Goal: Find specific page/section: Find specific page/section

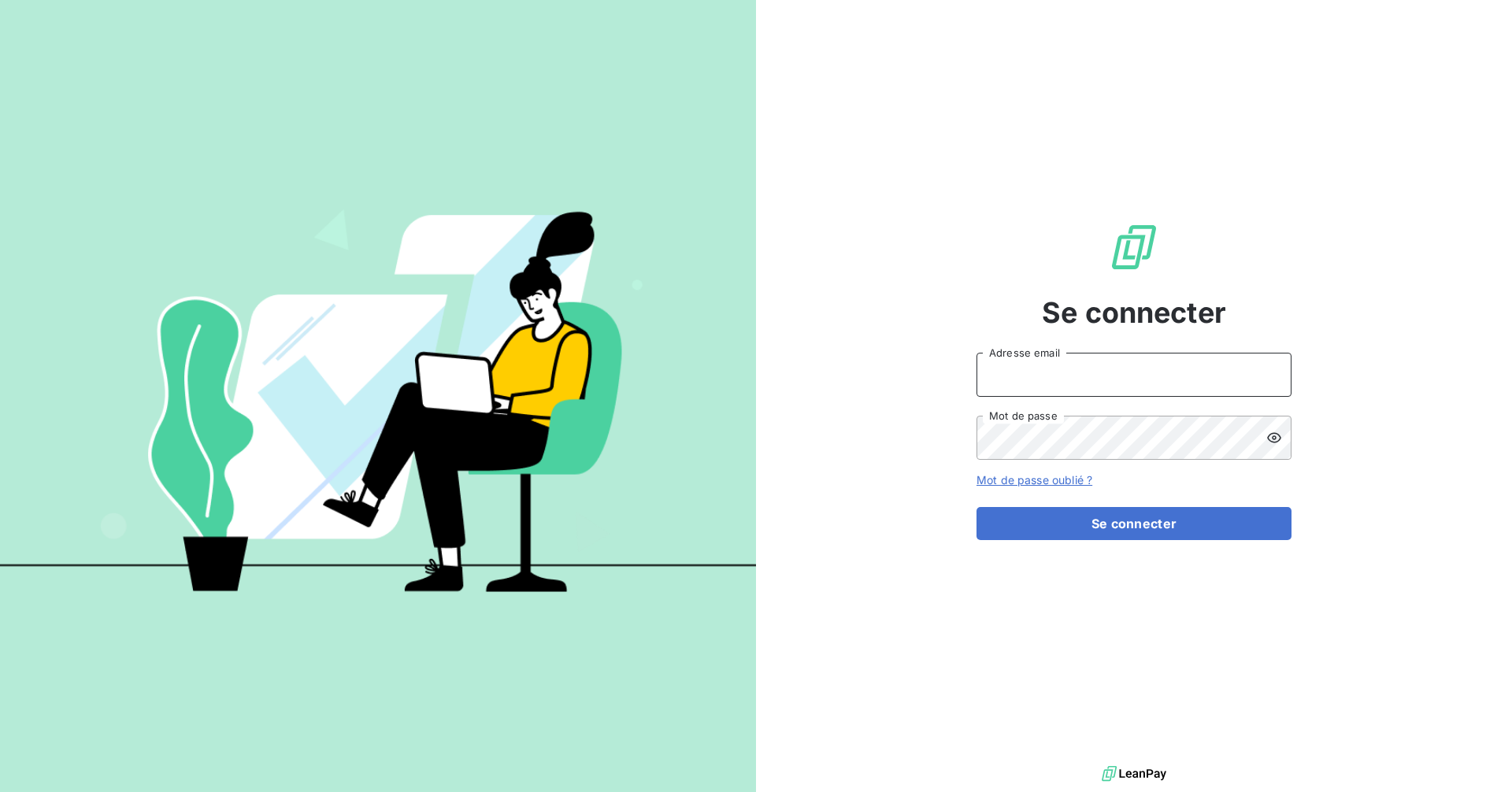
click at [1112, 377] on input "Adresse email" at bounding box center [1134, 375] width 315 height 44
click at [1126, 371] on input "Adresse email" at bounding box center [1134, 375] width 315 height 44
click at [0, 791] on com-1password-button at bounding box center [0, 792] width 0 height 0
type input "[EMAIL_ADDRESS][DOMAIN_NAME]"
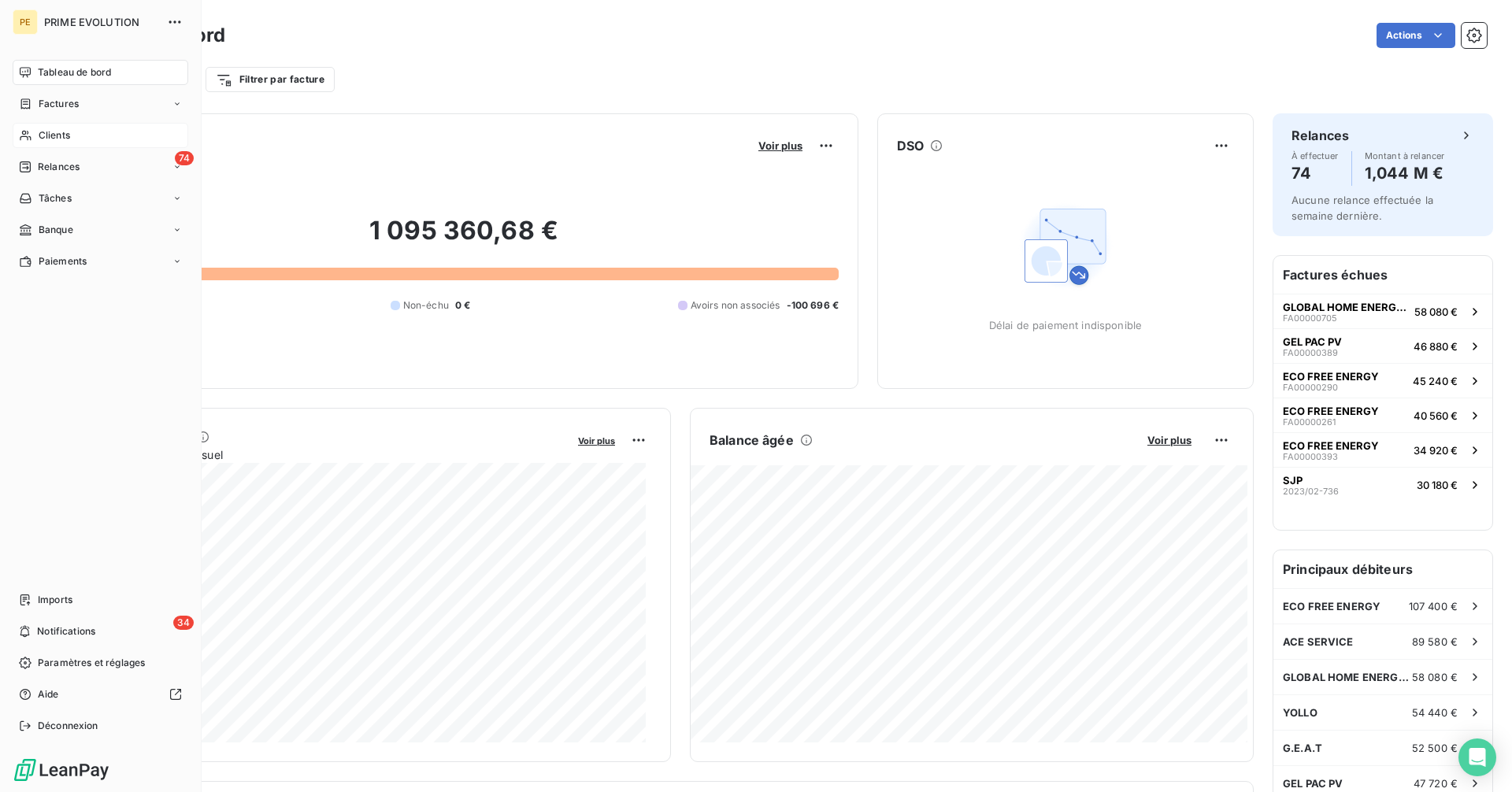
click at [57, 139] on span "Clients" at bounding box center [54, 136] width 32 height 14
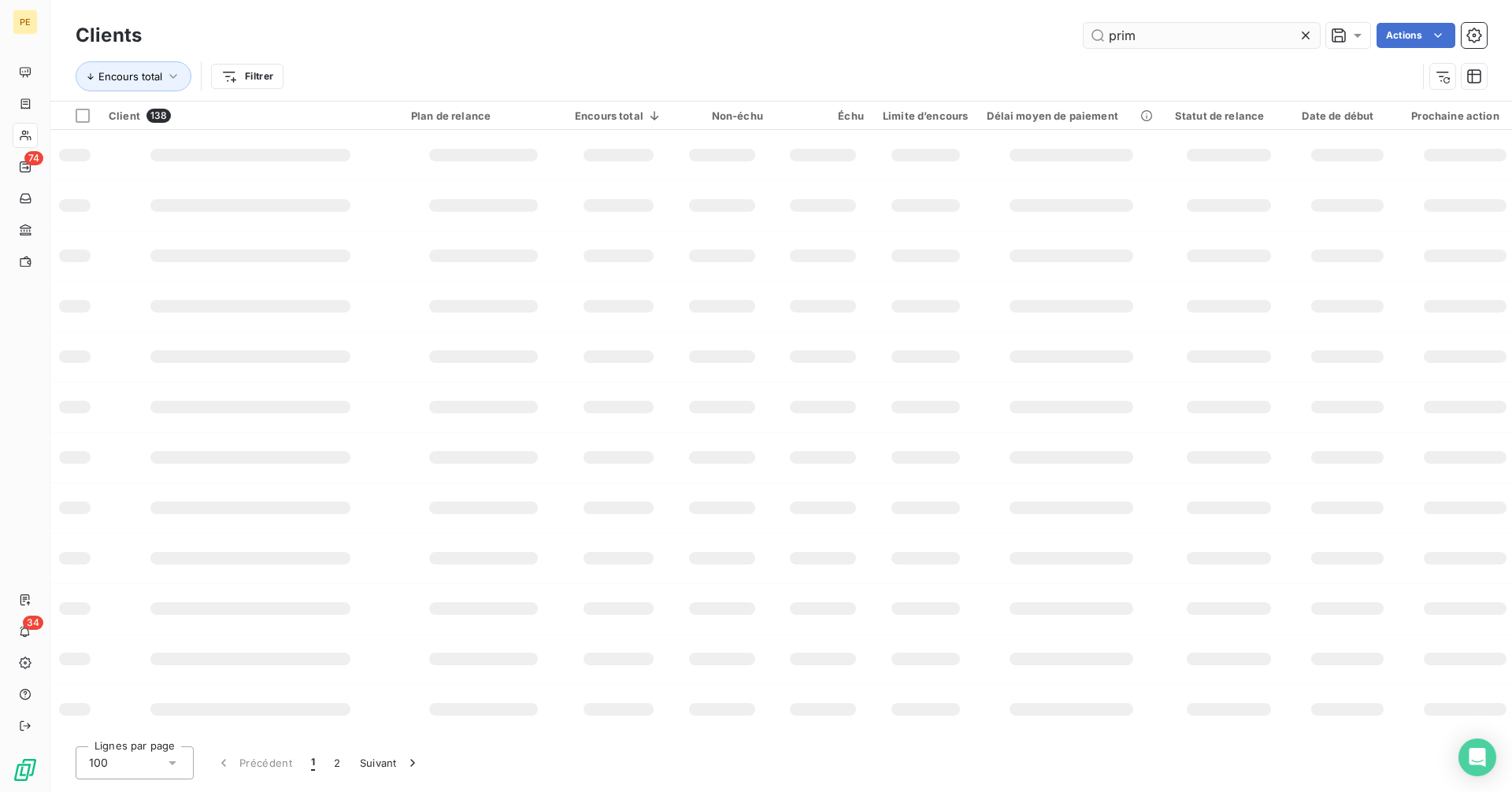
type input "prime"
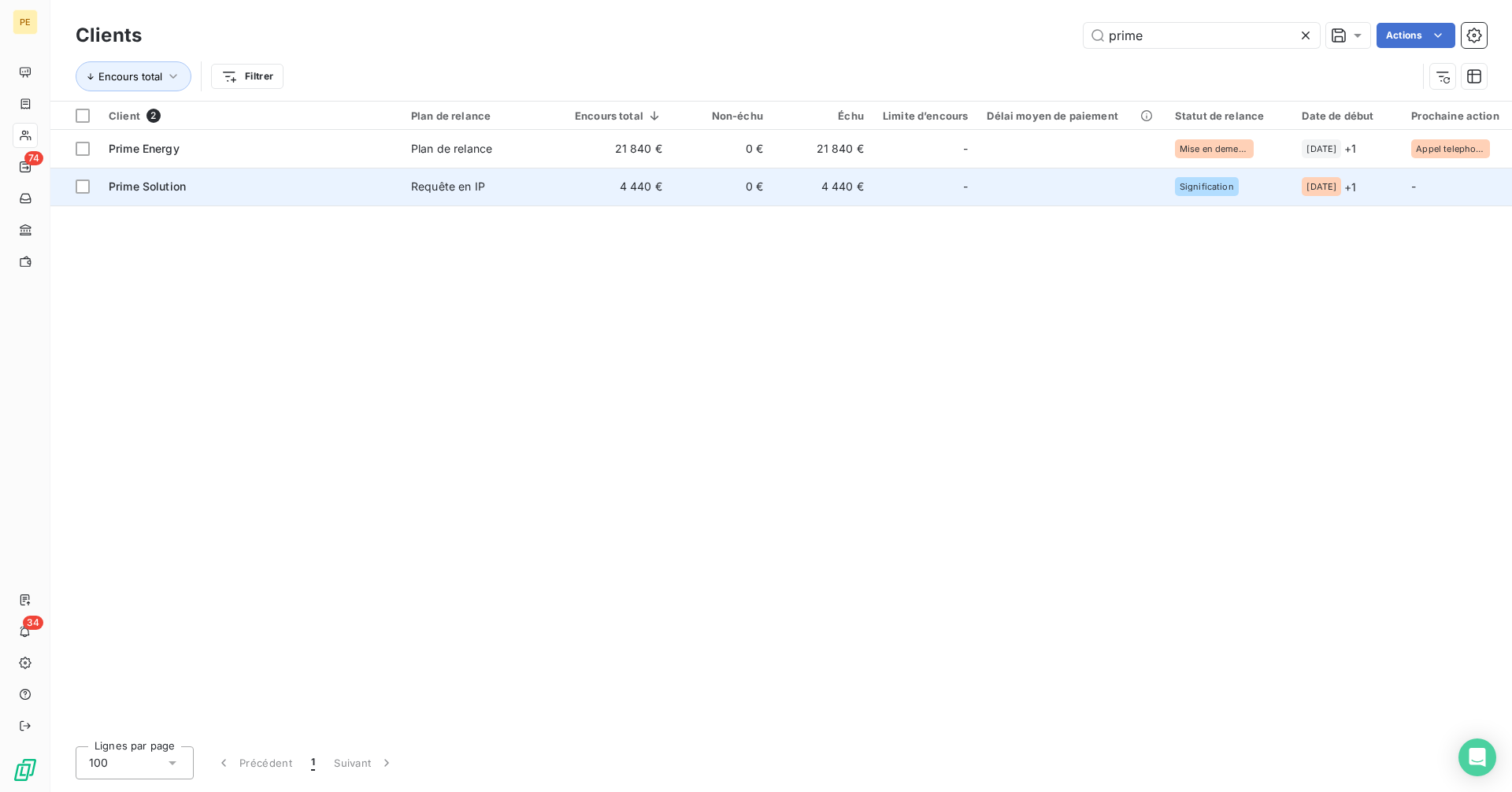
click at [282, 186] on div "Prime Solution" at bounding box center [250, 186] width 283 height 15
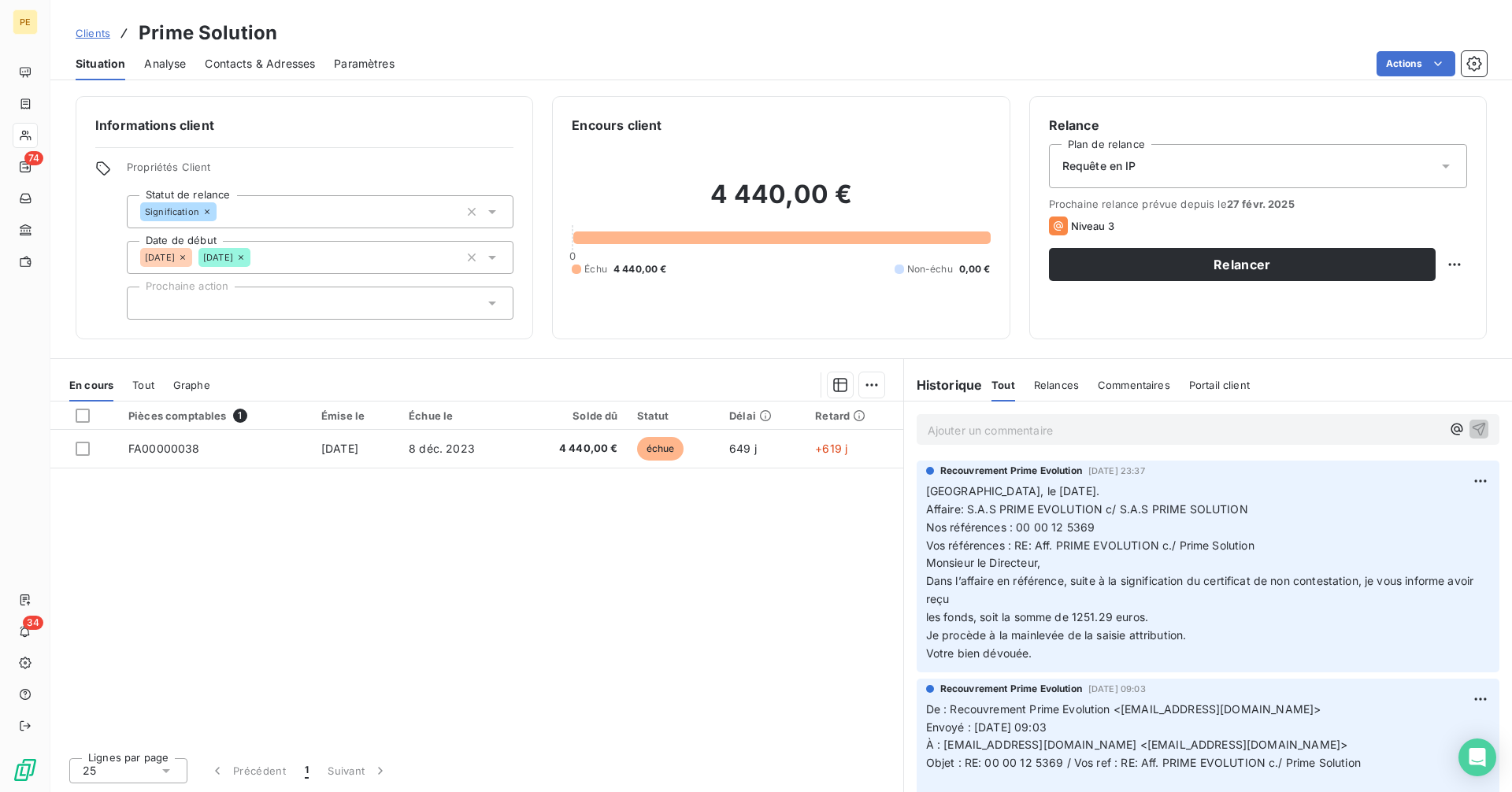
click at [1081, 417] on div "Ajouter un commentaire ﻿" at bounding box center [1208, 430] width 583 height 31
click at [1073, 433] on p "Ajouter un commentaire ﻿" at bounding box center [1184, 430] width 513 height 20
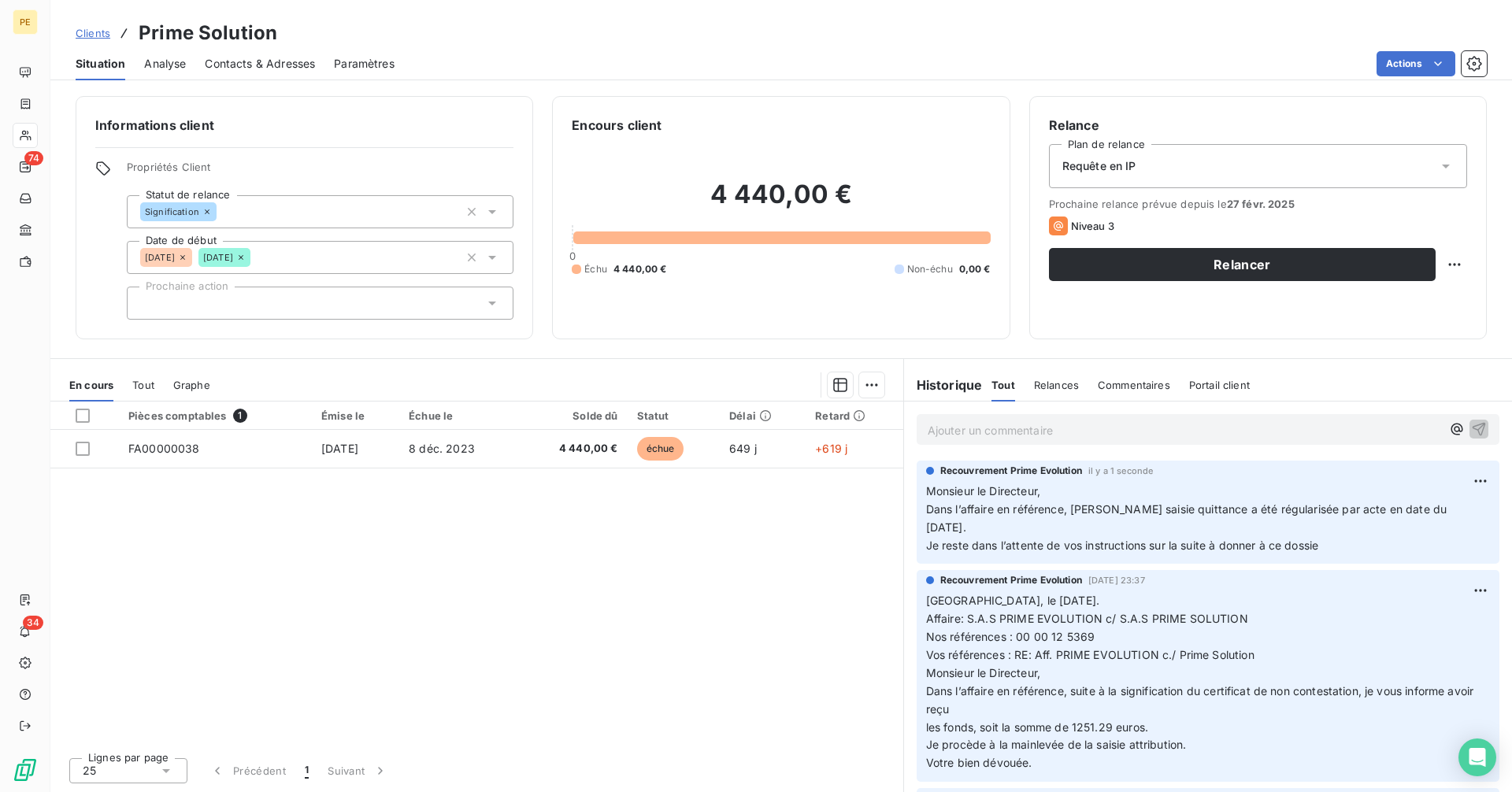
click at [1018, 429] on p "Ajouter un commentaire ﻿" at bounding box center [1184, 430] width 513 height 20
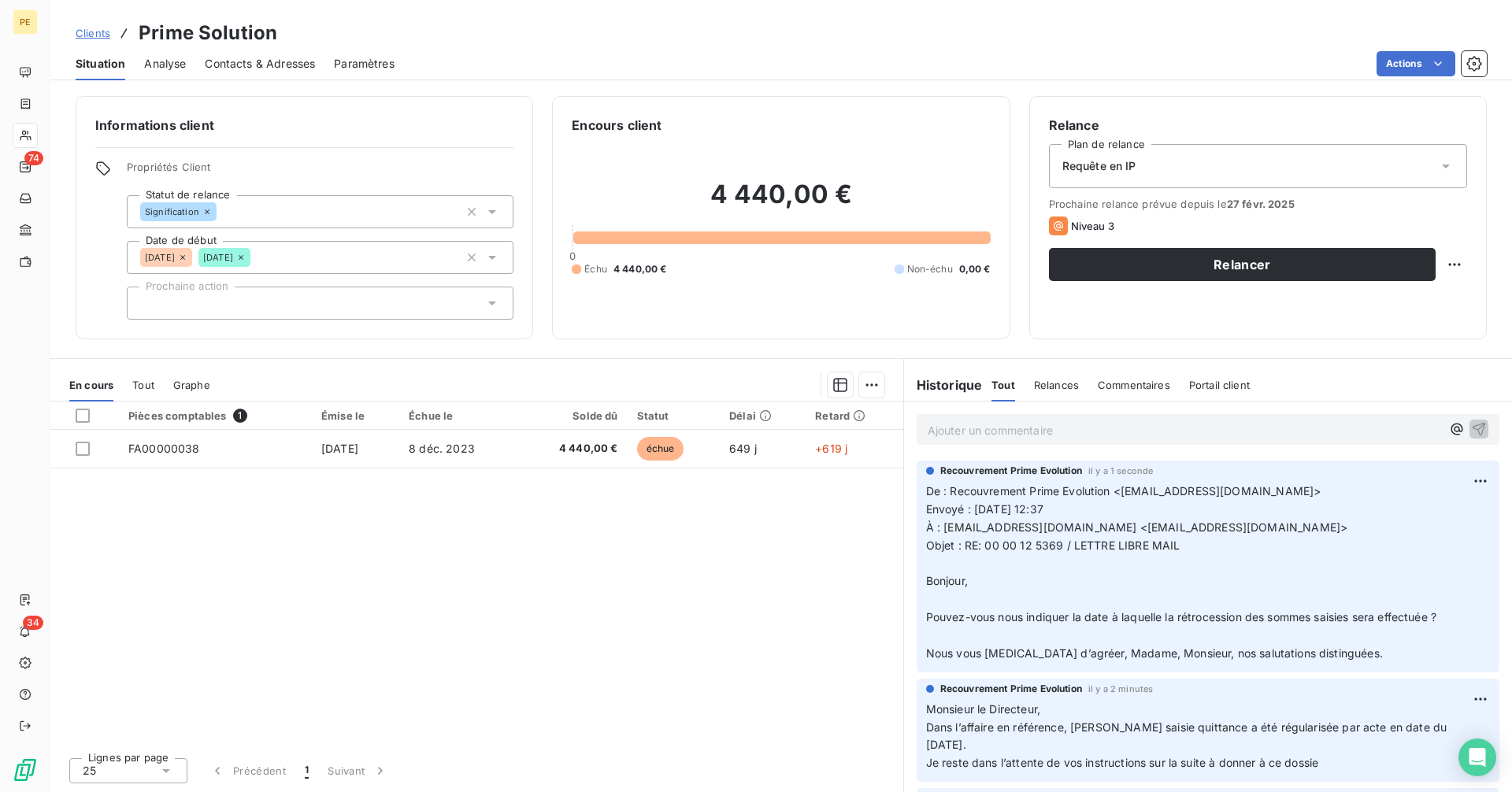
click at [1050, 433] on p "Ajouter un commentaire ﻿" at bounding box center [1184, 430] width 513 height 20
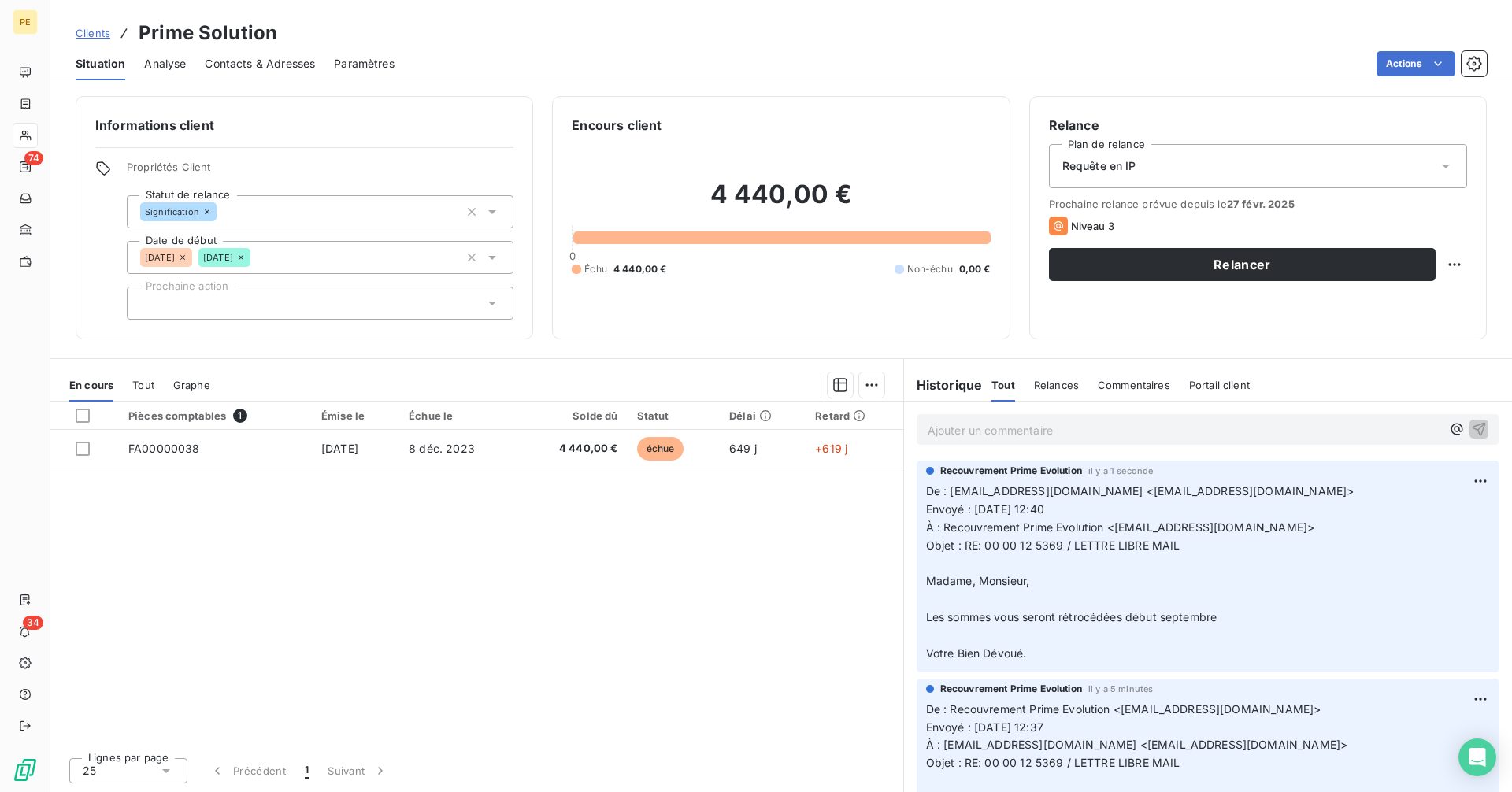
click at [94, 33] on span "Clients" at bounding box center [93, 33] width 34 height 13
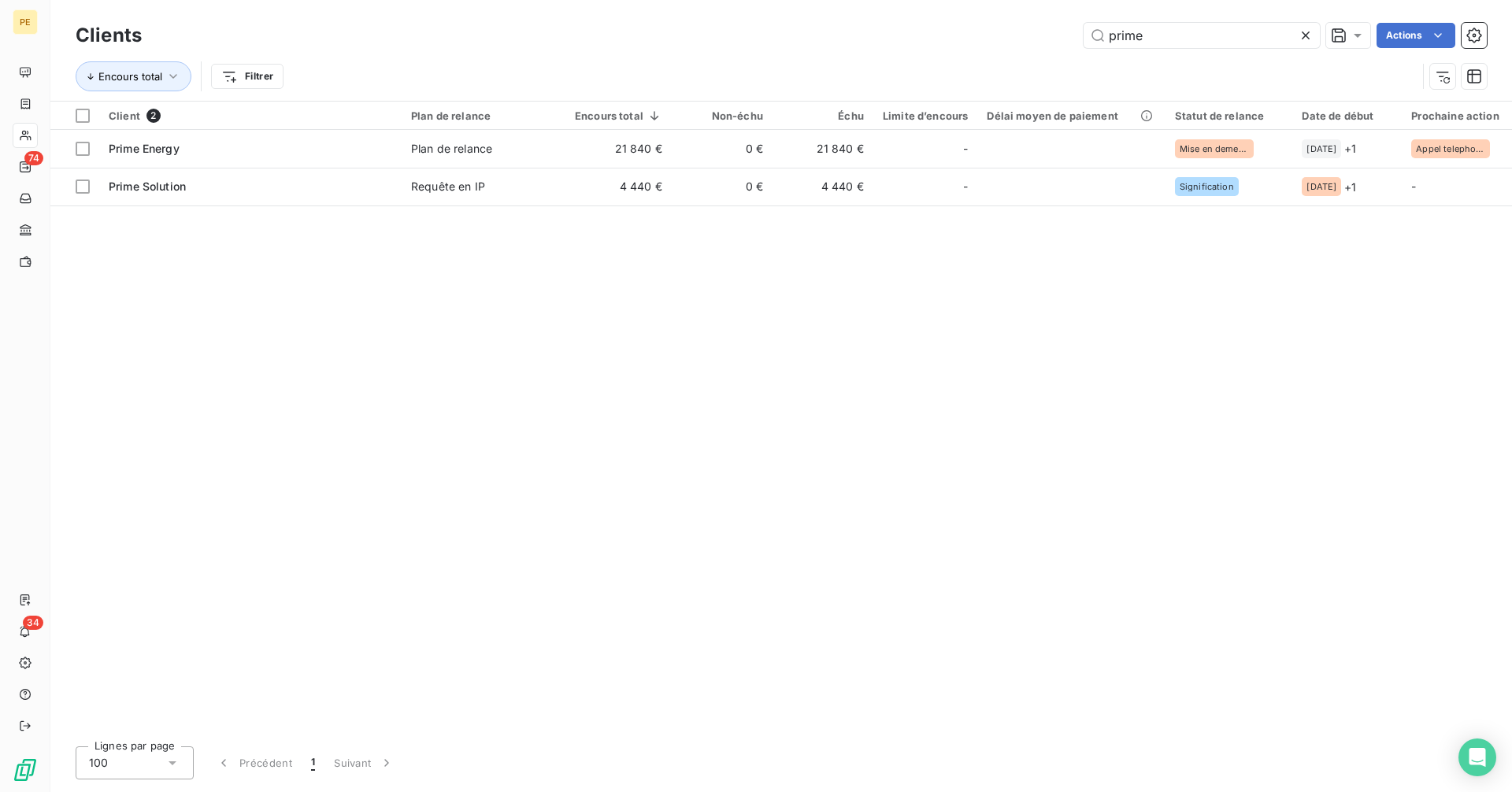
drag, startPoint x: 1162, startPoint y: 36, endPoint x: 1031, endPoint y: 43, distance: 131.2
click at [1031, 43] on div "prime Actions" at bounding box center [823, 35] width 1326 height 25
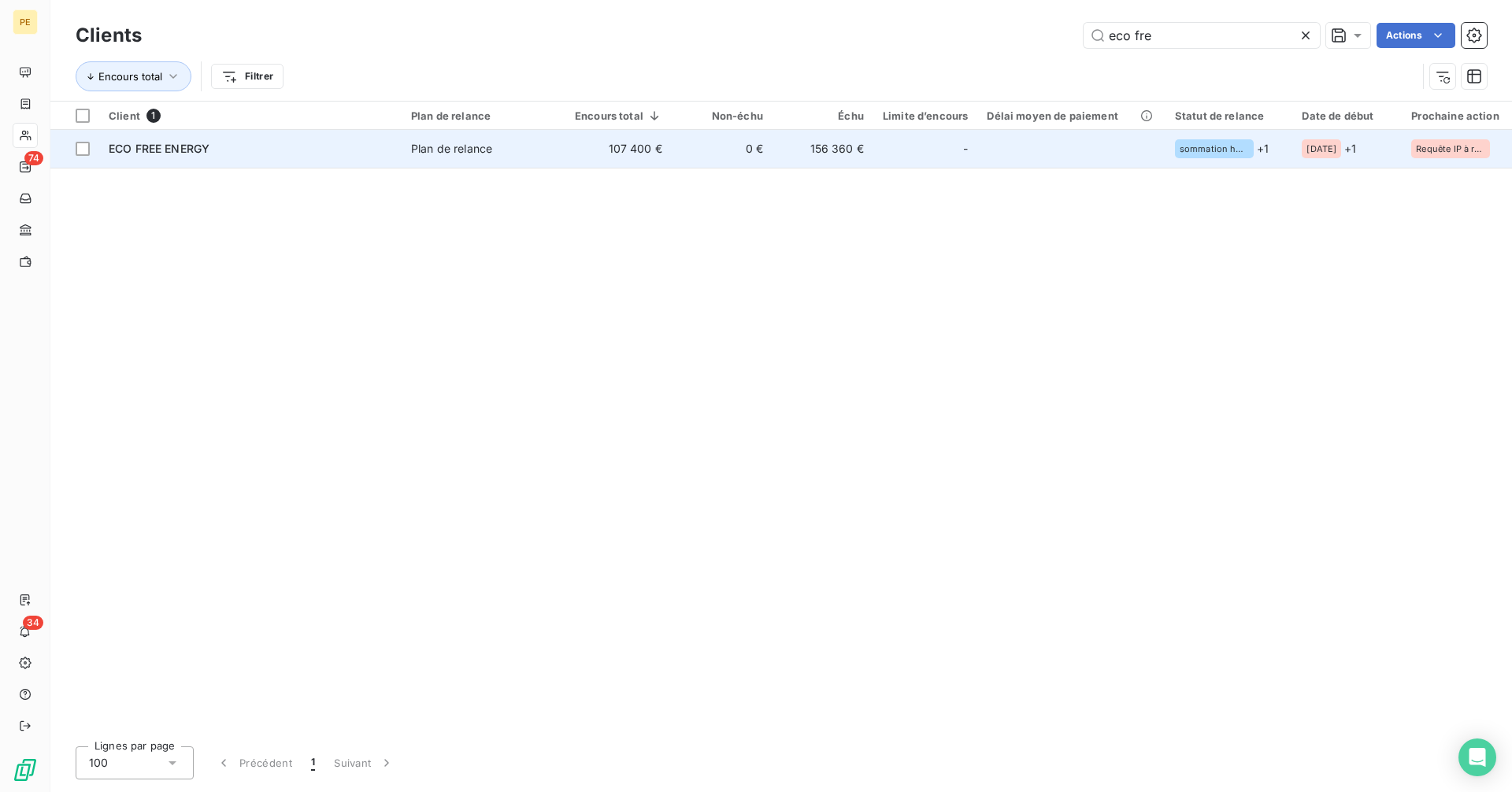
type input "eco fre"
click at [749, 160] on td "0 €" at bounding box center [722, 149] width 100 height 38
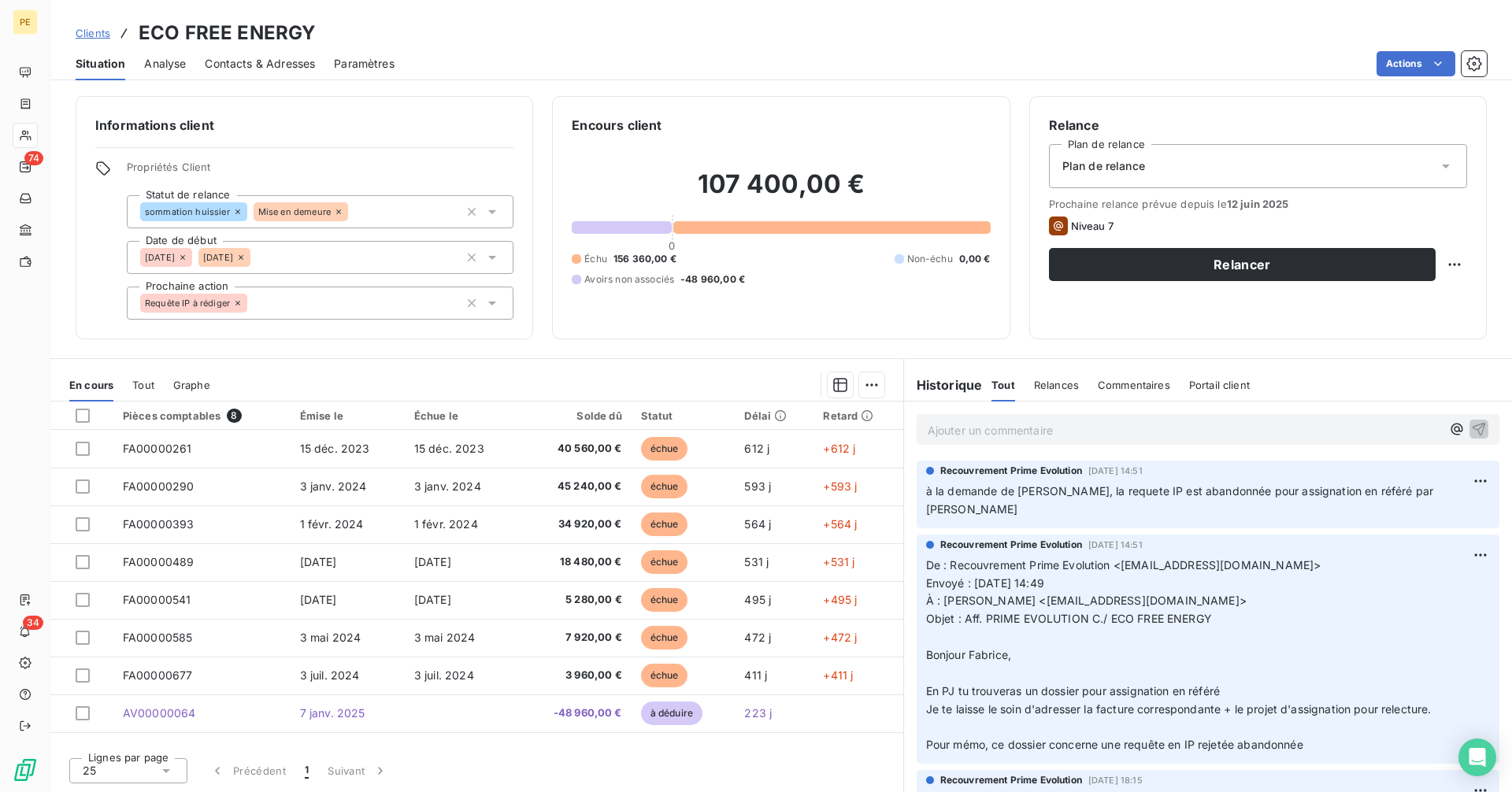
click at [1091, 444] on div "Ajouter un commentaire ﻿" at bounding box center [1208, 430] width 583 height 31
drag, startPoint x: 1091, startPoint y: 440, endPoint x: 1088, endPoint y: 433, distance: 7.6
click at [1091, 439] on div "Ajouter un commentaire ﻿" at bounding box center [1208, 430] width 583 height 31
click at [1085, 425] on p "Ajouter un commentaire ﻿" at bounding box center [1184, 430] width 513 height 20
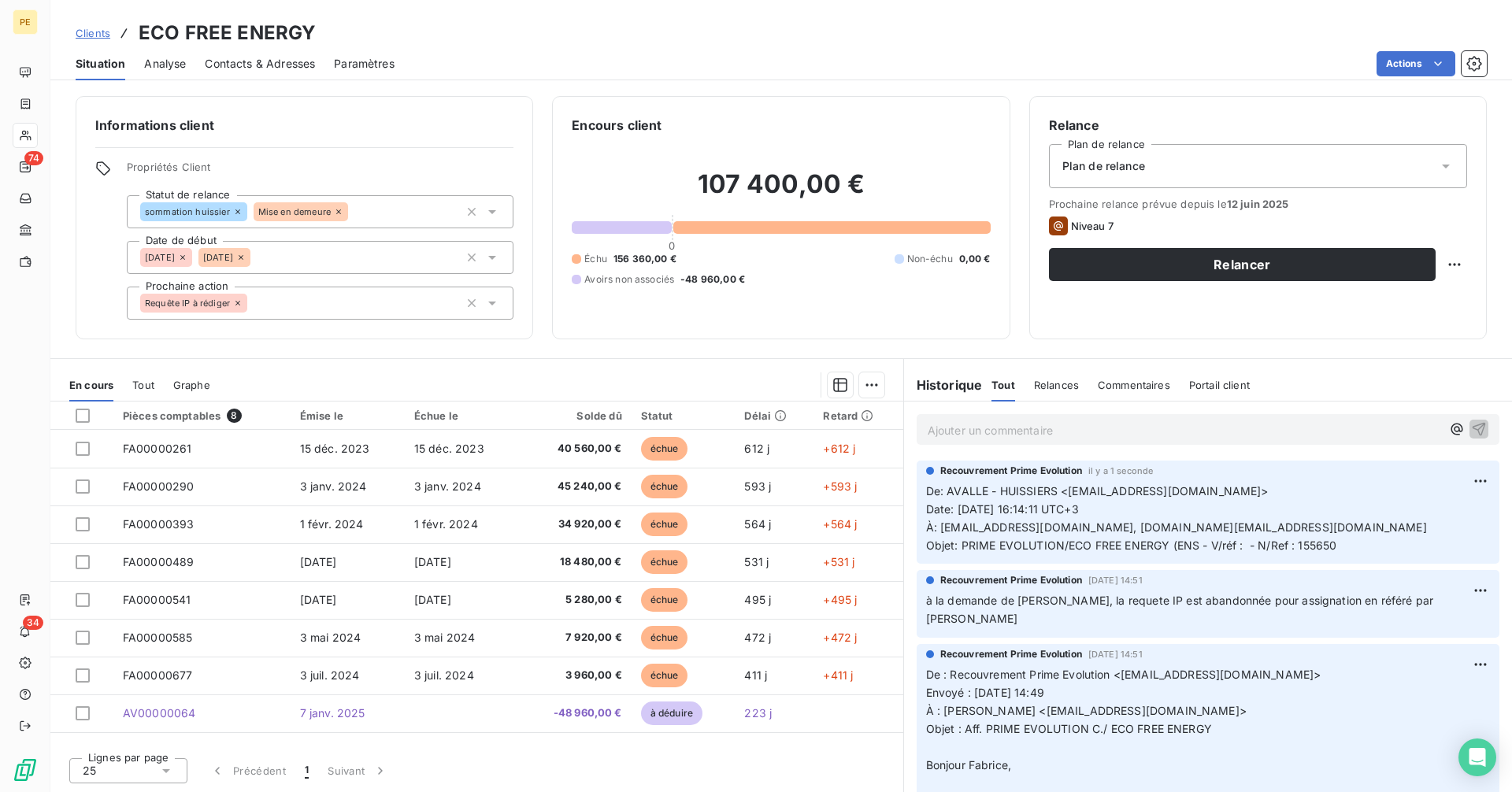
click at [94, 34] on span "Clients" at bounding box center [93, 33] width 34 height 13
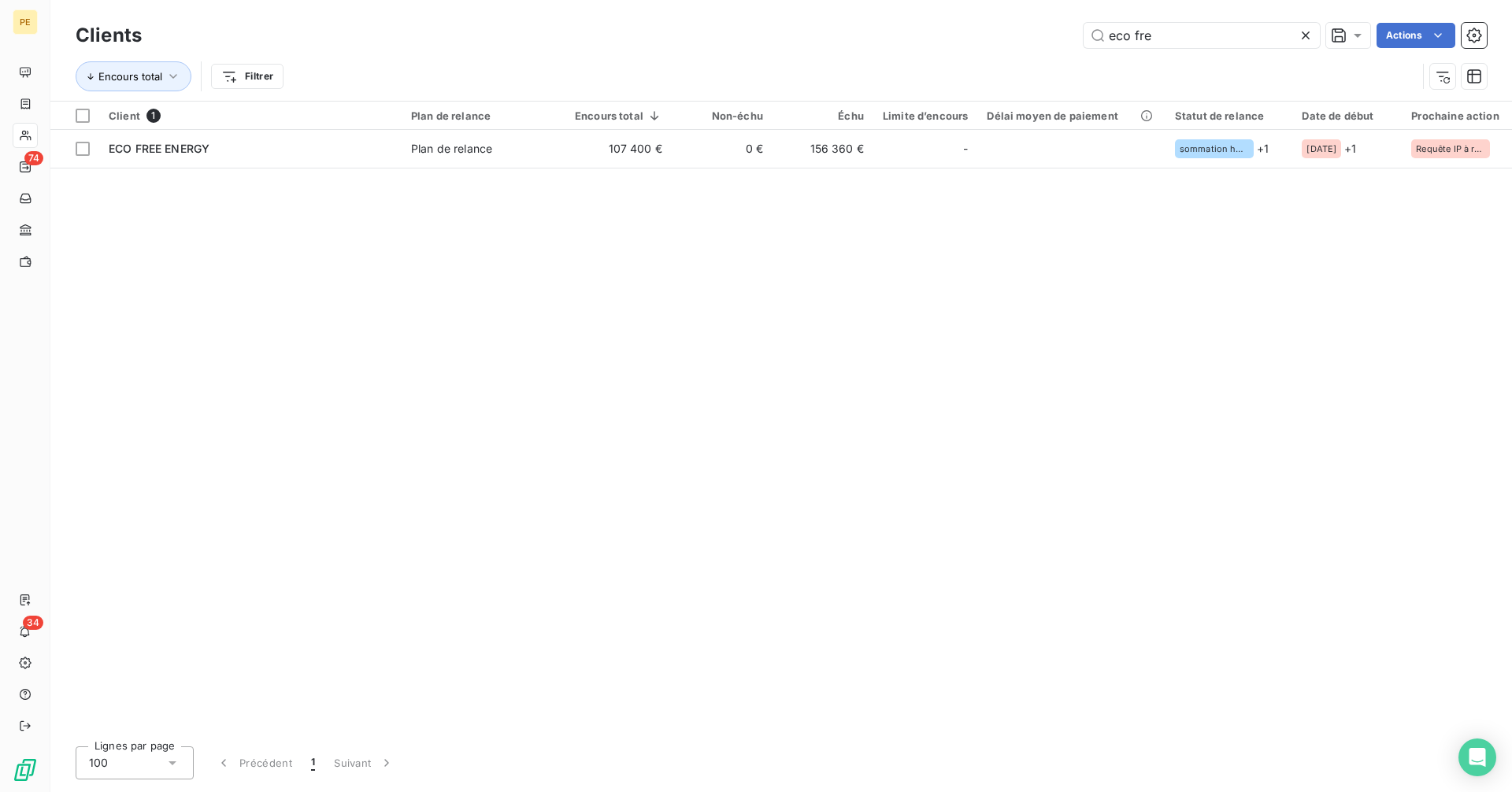
drag, startPoint x: 1165, startPoint y: 38, endPoint x: 998, endPoint y: 54, distance: 167.8
click at [995, 53] on div "Clients eco fre Actions Encours total Filtrer" at bounding box center [781, 60] width 1412 height 81
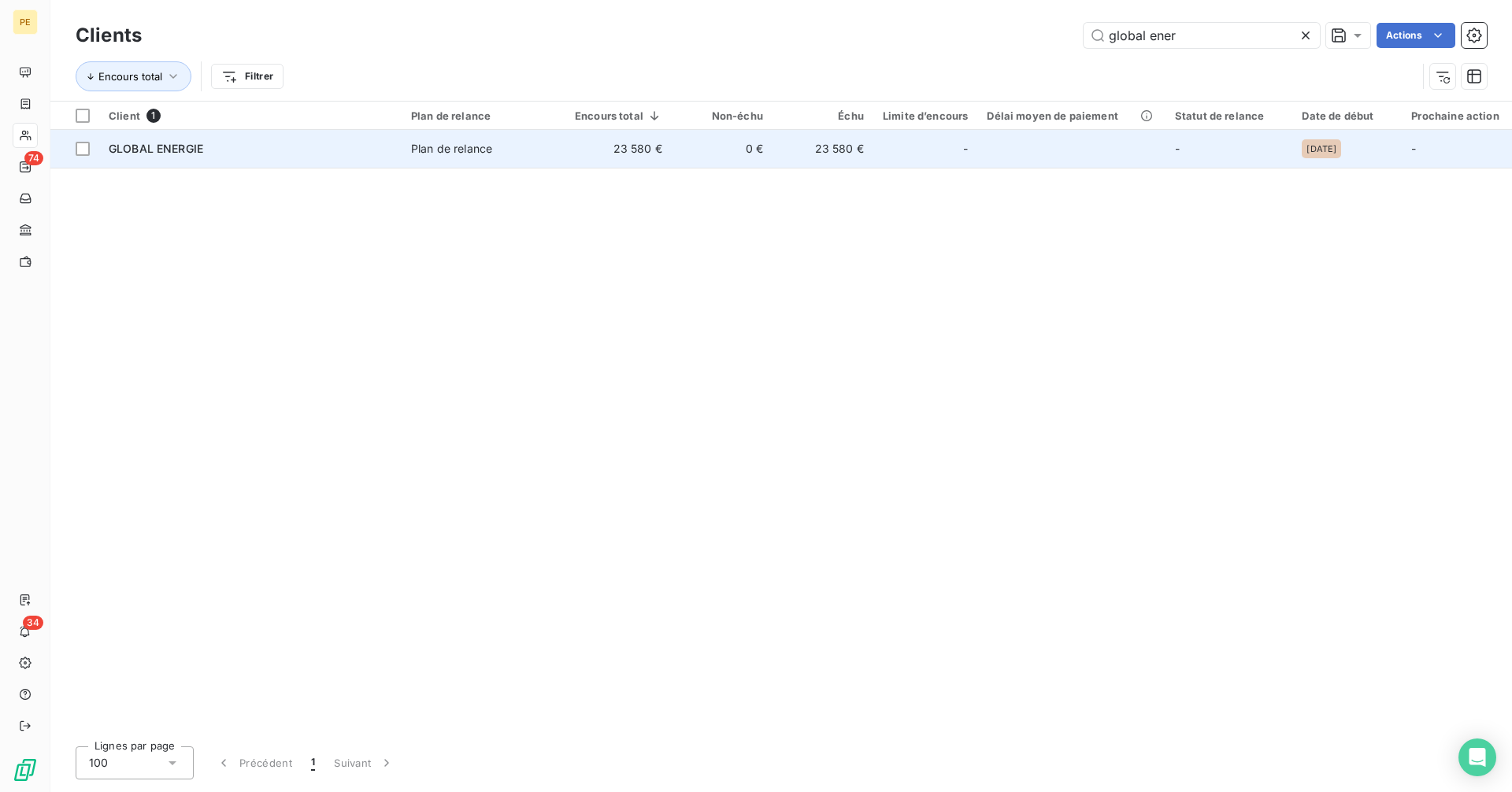
type input "global ener"
click at [612, 150] on td "23 580 €" at bounding box center [618, 149] width 106 height 38
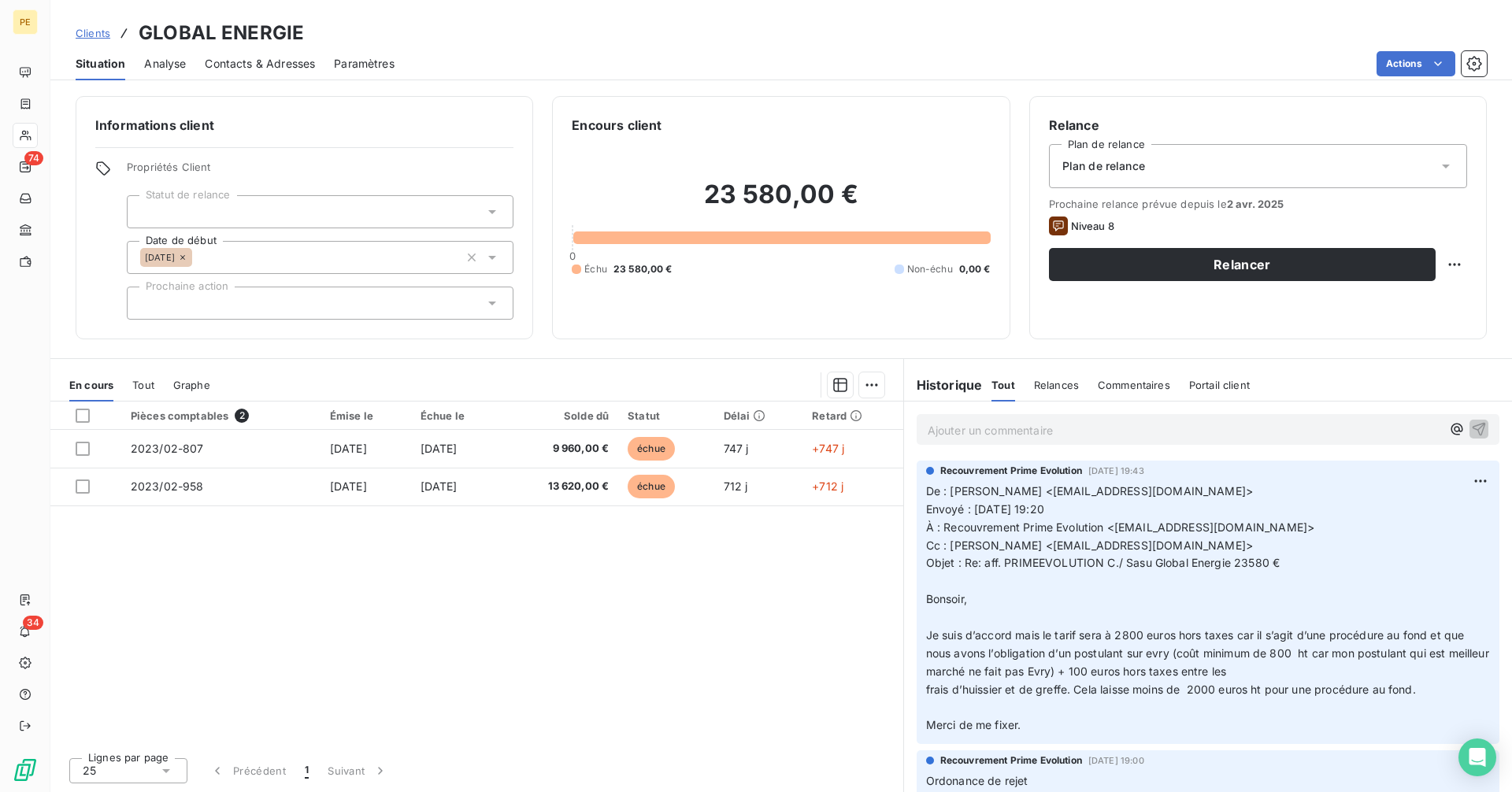
click at [1038, 435] on p "Ajouter un commentaire ﻿" at bounding box center [1184, 430] width 513 height 20
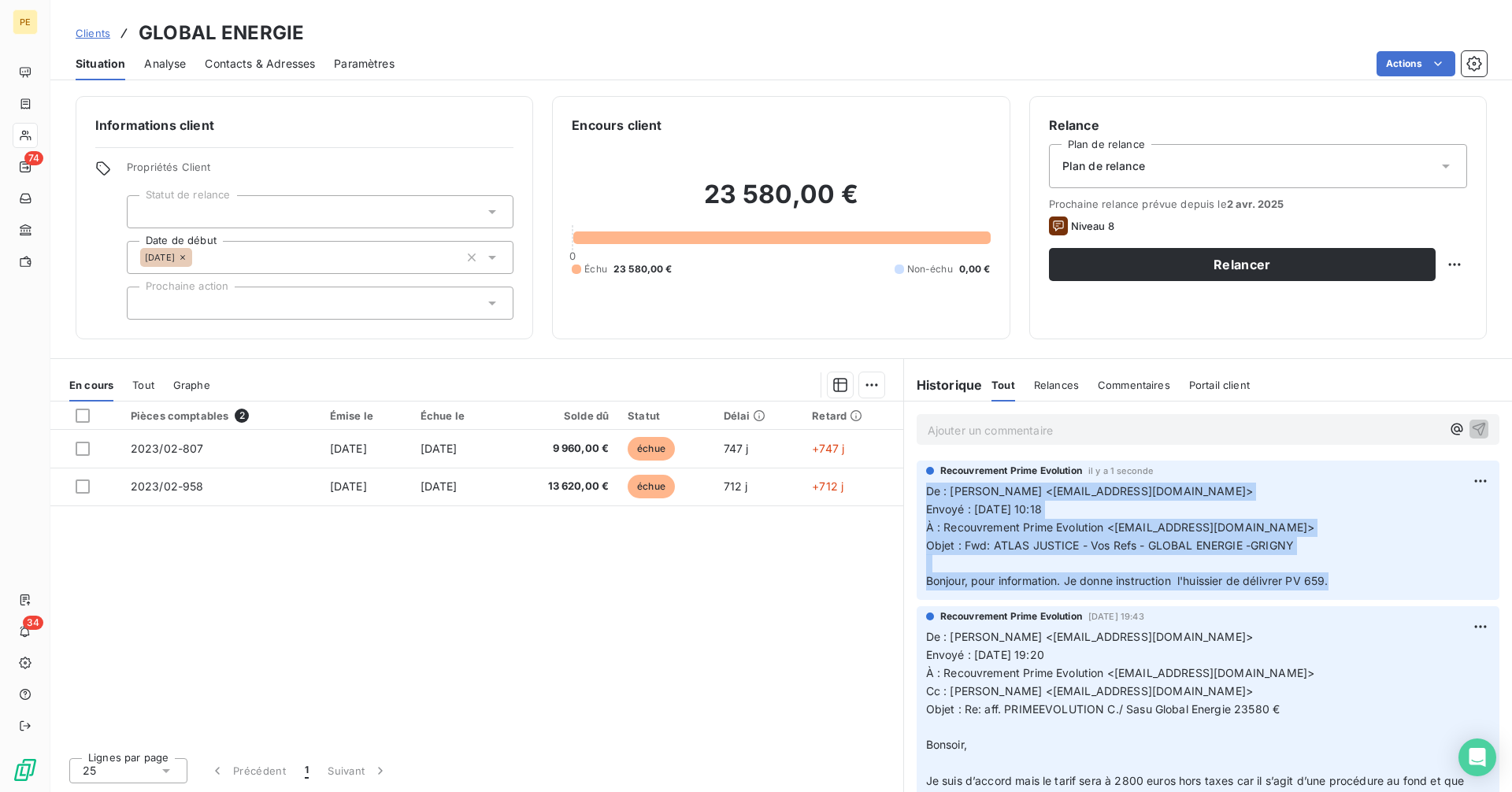
drag, startPoint x: 928, startPoint y: 495, endPoint x: 1479, endPoint y: 602, distance: 561.3
click at [1479, 602] on div "Recouvrement Prime Evolution il y a 1 seconde De : fabrice taieb <fabrice.taieb…" at bounding box center [1208, 530] width 608 height 146
copy p "De : fabrice taieb <fabrice.taieb75008@gmail.com> Envoyé : mardi 12 août 2025 1…"
click at [93, 35] on span "Clients" at bounding box center [93, 33] width 34 height 13
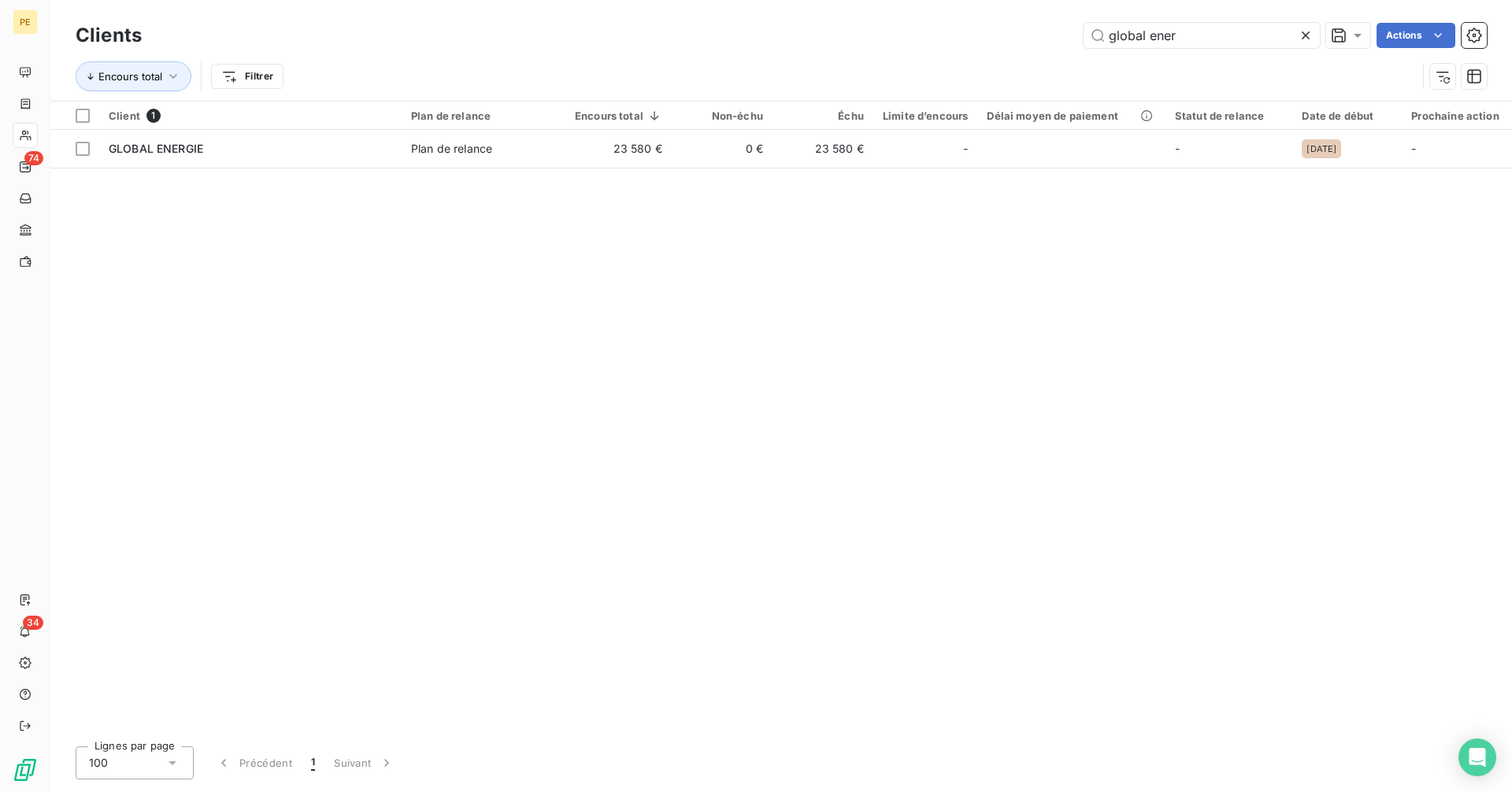
drag, startPoint x: 1226, startPoint y: 39, endPoint x: 1029, endPoint y: 48, distance: 197.2
click at [1029, 47] on div "global ener Actions" at bounding box center [823, 35] width 1326 height 25
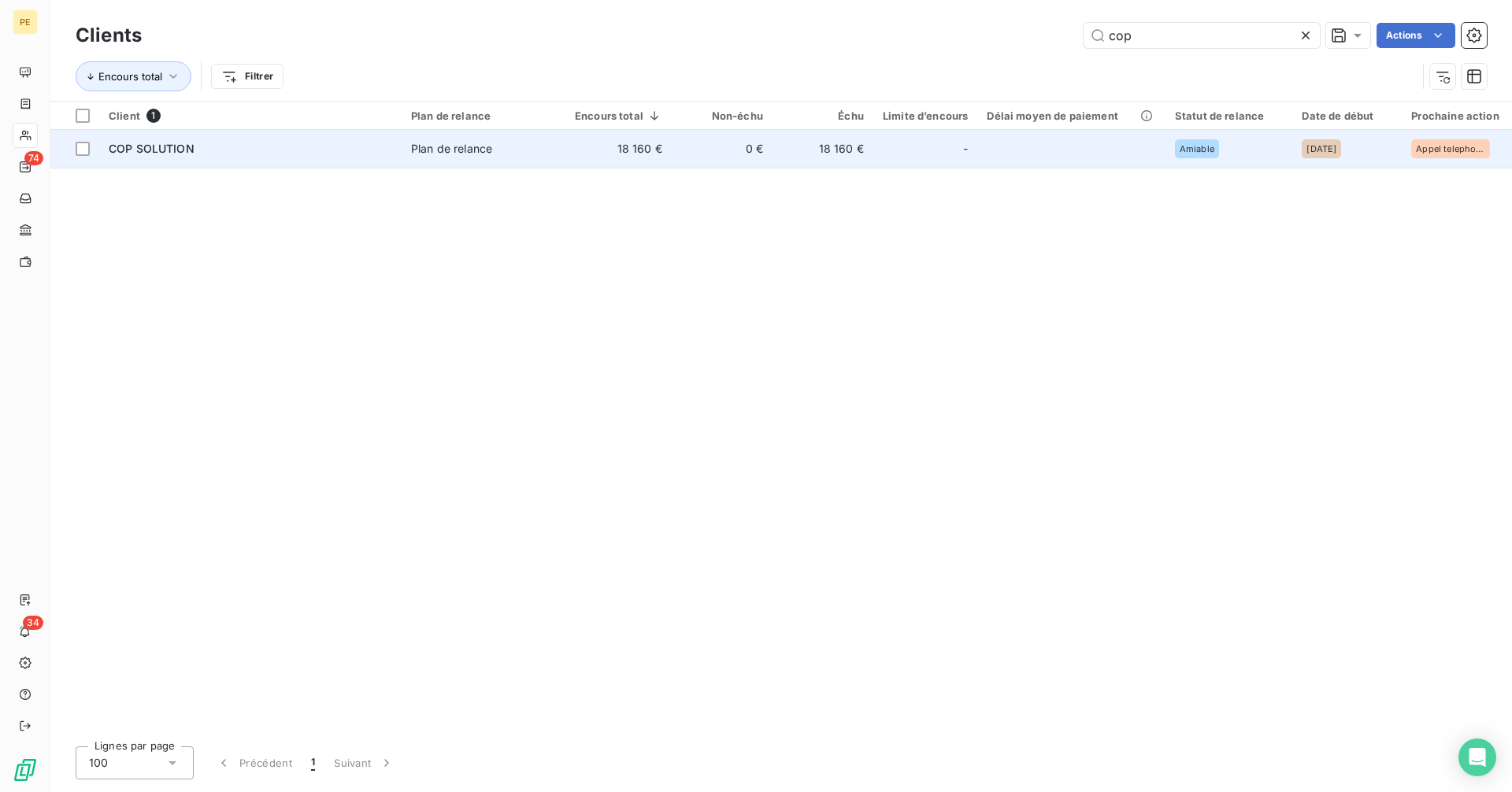
type input "cop"
click at [694, 154] on td "0 €" at bounding box center [722, 149] width 100 height 38
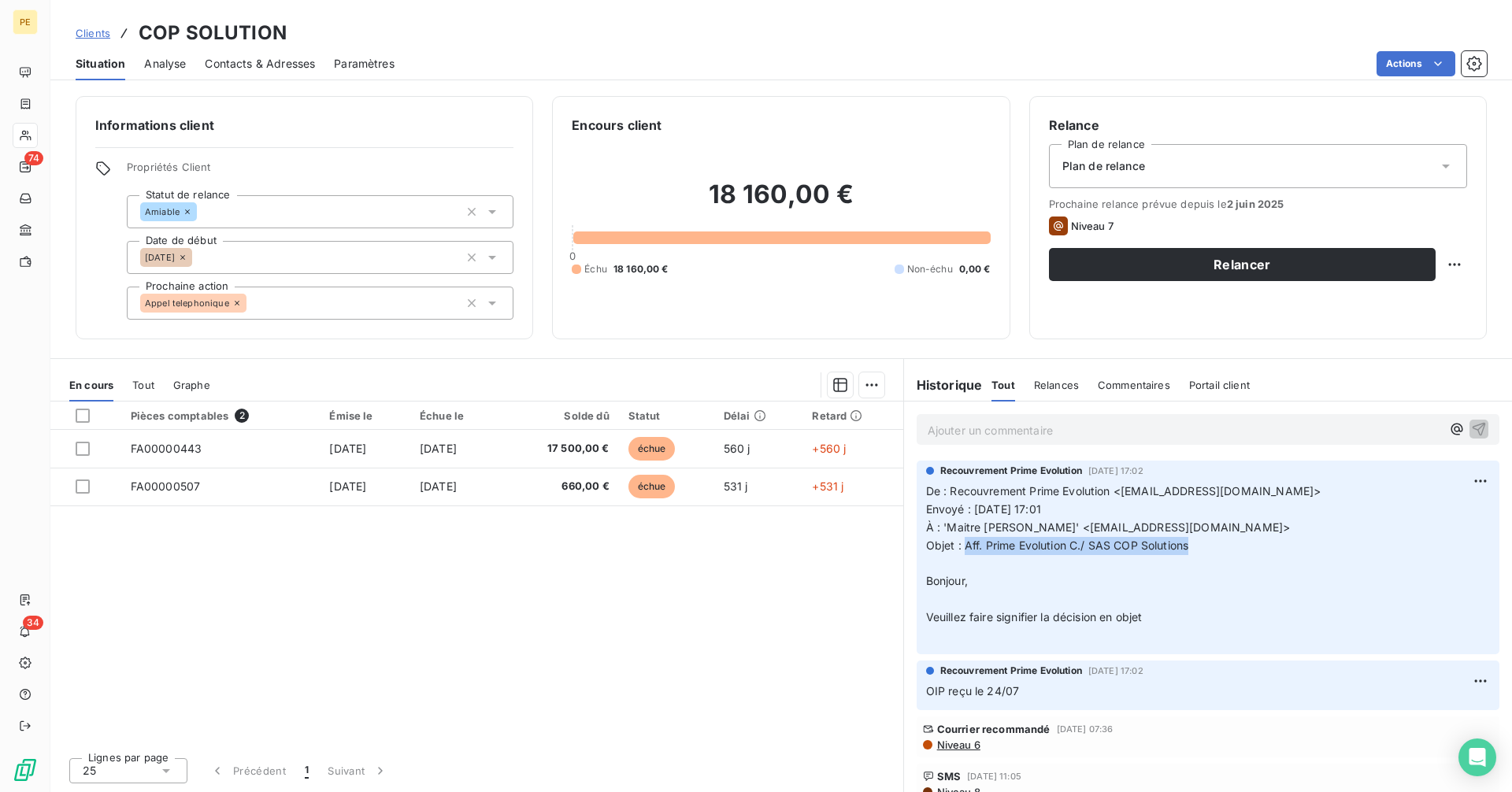
drag, startPoint x: 965, startPoint y: 548, endPoint x: 1220, endPoint y: 548, distance: 255.0
click at [1220, 548] on p "De : Recouvrement Prime Evolution <recouvrement-prime@cmservice.fr> Envoyé : je…" at bounding box center [1208, 563] width 564 height 162
copy span "Aff. Prime Evolution C./ SAS COP Solutions"
click at [1038, 434] on p "Ajouter un commentaire ﻿" at bounding box center [1184, 430] width 513 height 20
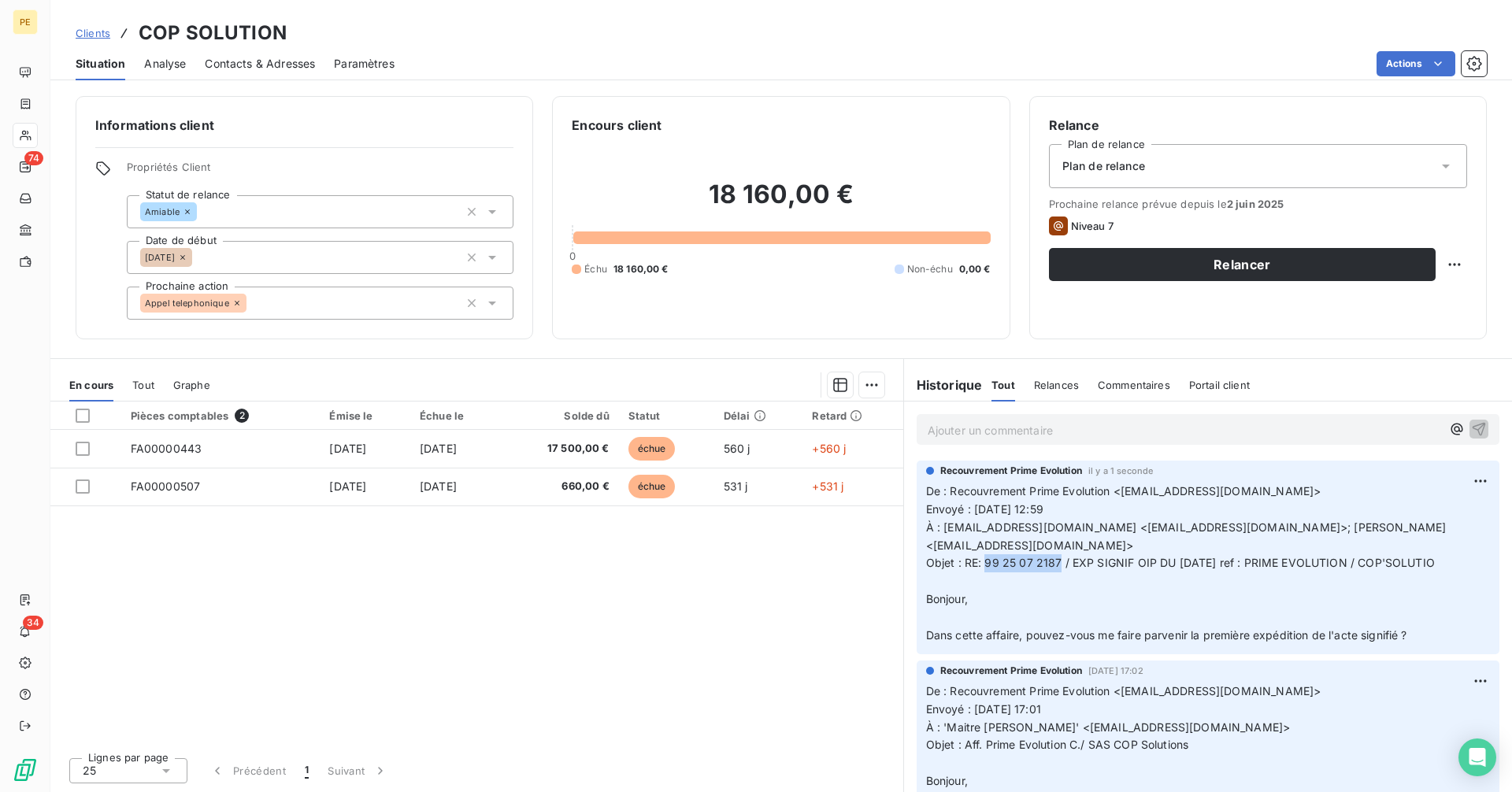
drag, startPoint x: 986, startPoint y: 543, endPoint x: 1057, endPoint y: 543, distance: 71.0
click at [1057, 556] on span "Objet : RE: 99 25 07 2187 / EXP SIGNIF OIP DU 28/07/2025 ref : PRIME EVOLUTION …" at bounding box center [1181, 562] width 509 height 14
click at [98, 35] on span "Clients" at bounding box center [93, 33] width 34 height 13
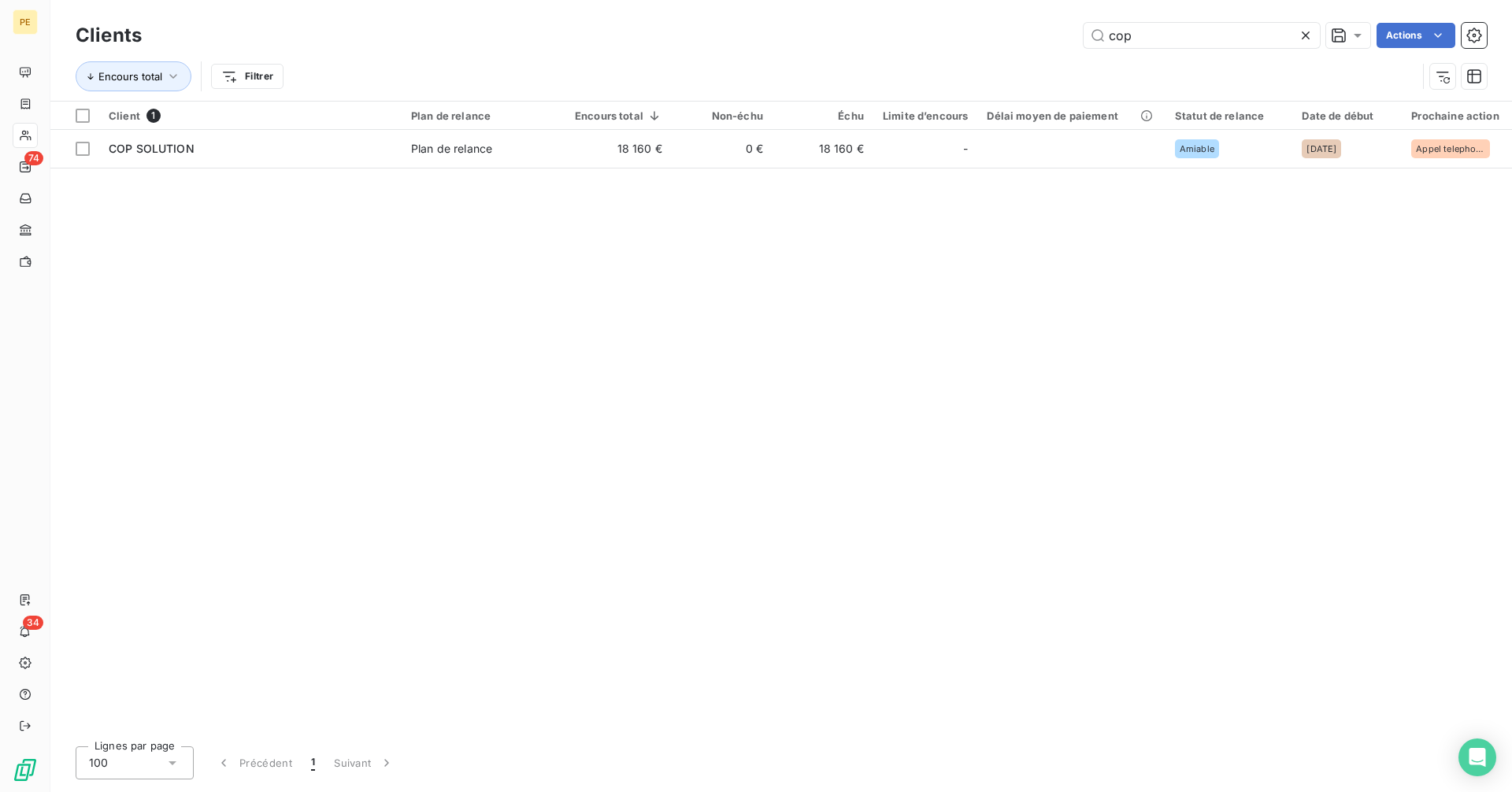
drag, startPoint x: 1176, startPoint y: 39, endPoint x: 1034, endPoint y: 45, distance: 142.1
click at [1047, 45] on div "cop Actions" at bounding box center [823, 35] width 1326 height 25
click at [1025, 45] on div "cop Actions" at bounding box center [823, 35] width 1326 height 25
click at [1234, 31] on input "cop" at bounding box center [1201, 35] width 236 height 25
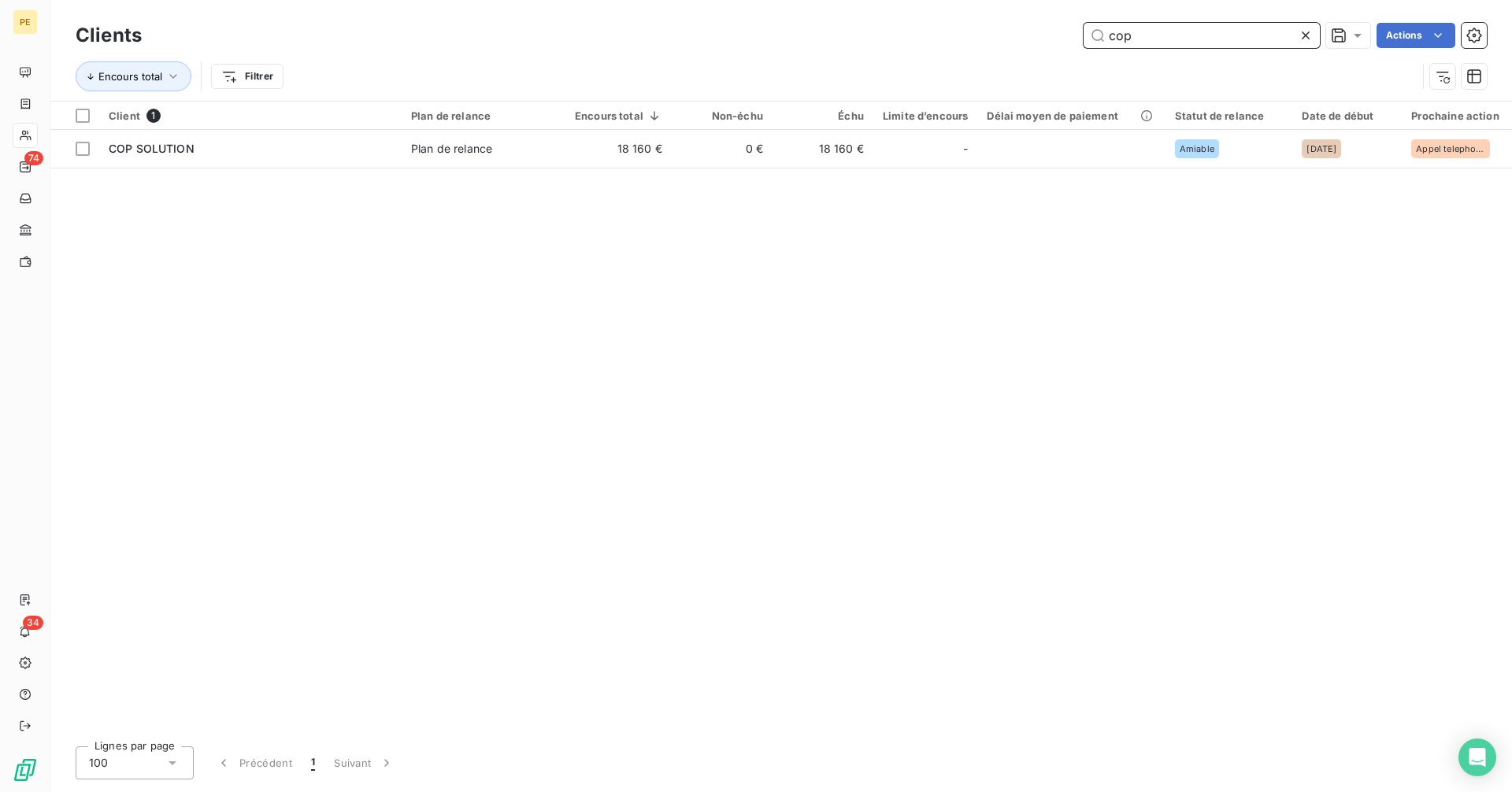
click at [1234, 31] on input "cop" at bounding box center [1201, 35] width 236 height 25
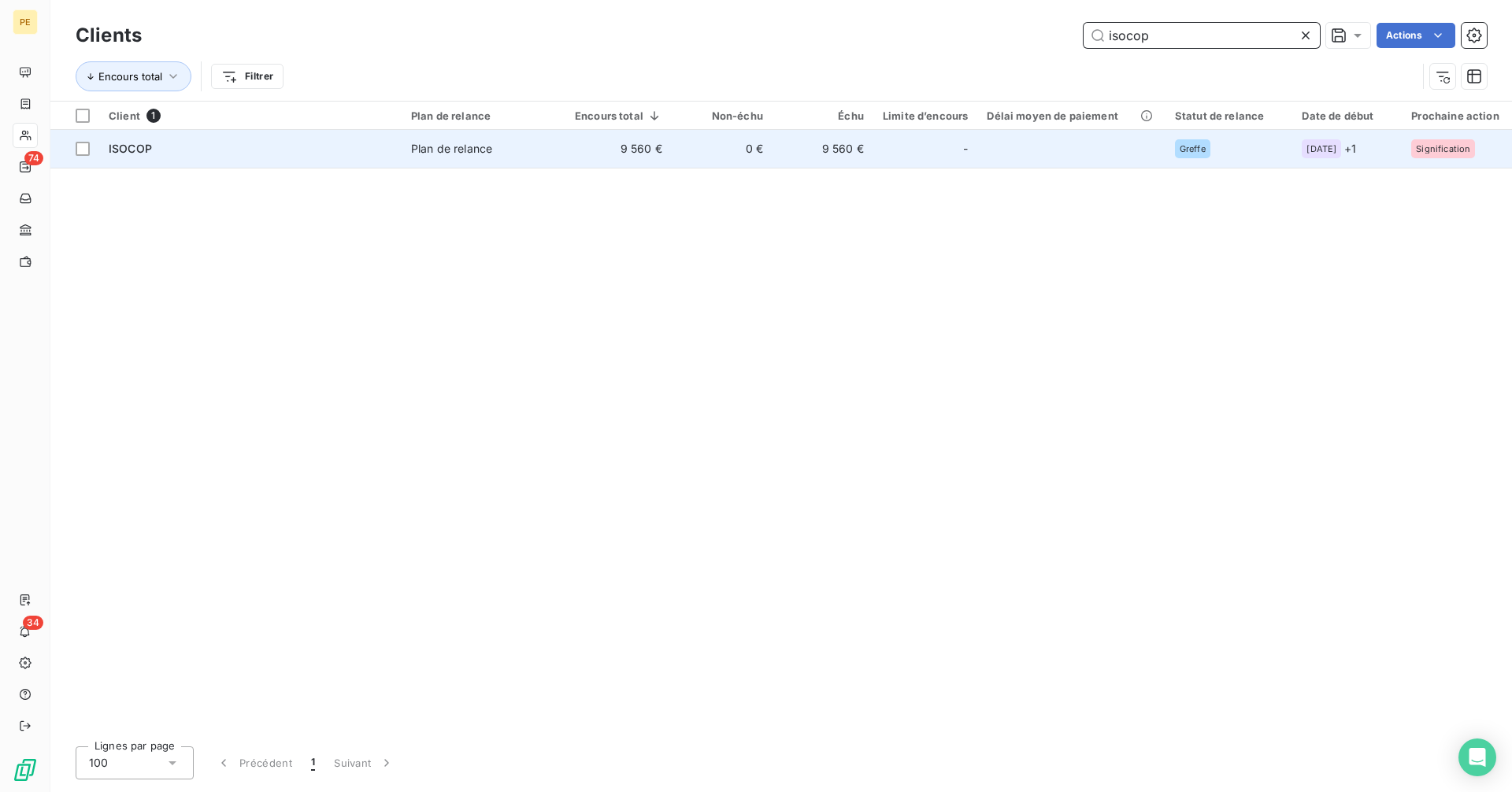
type input "isocop"
click at [636, 142] on td "9 560 €" at bounding box center [618, 149] width 106 height 38
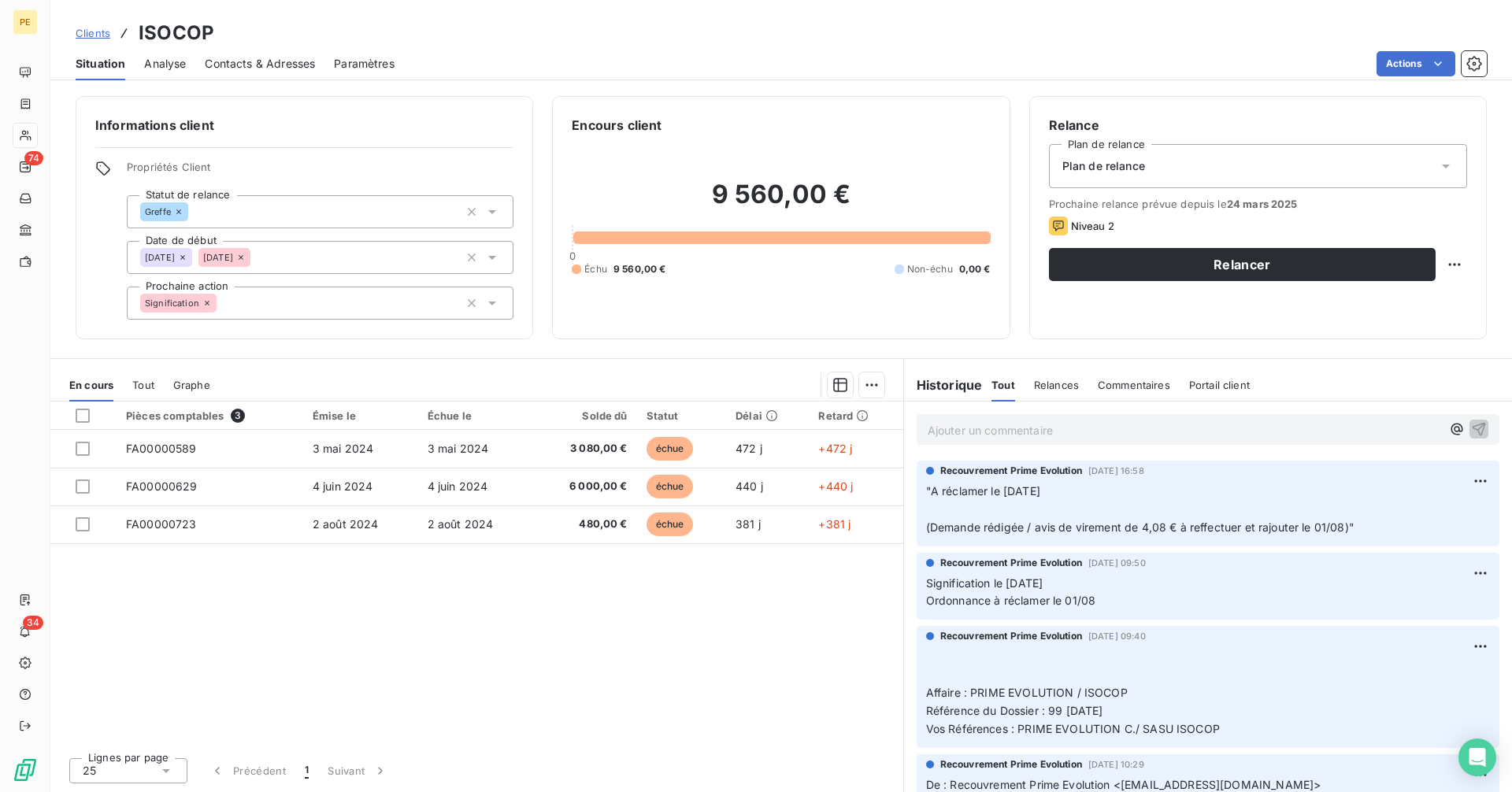
click at [1317, 524] on span "(Demande rédigée / avis de virement de 4,08 € à reffectuer et rajouter le 01/08…" at bounding box center [1140, 527] width 428 height 14
click at [1136, 533] on span "(Demande rédigée / avis de virement de 4,08 € à reffectuer et rajouter le 01/08…" at bounding box center [1140, 527] width 428 height 14
